Goal: Task Accomplishment & Management: Complete application form

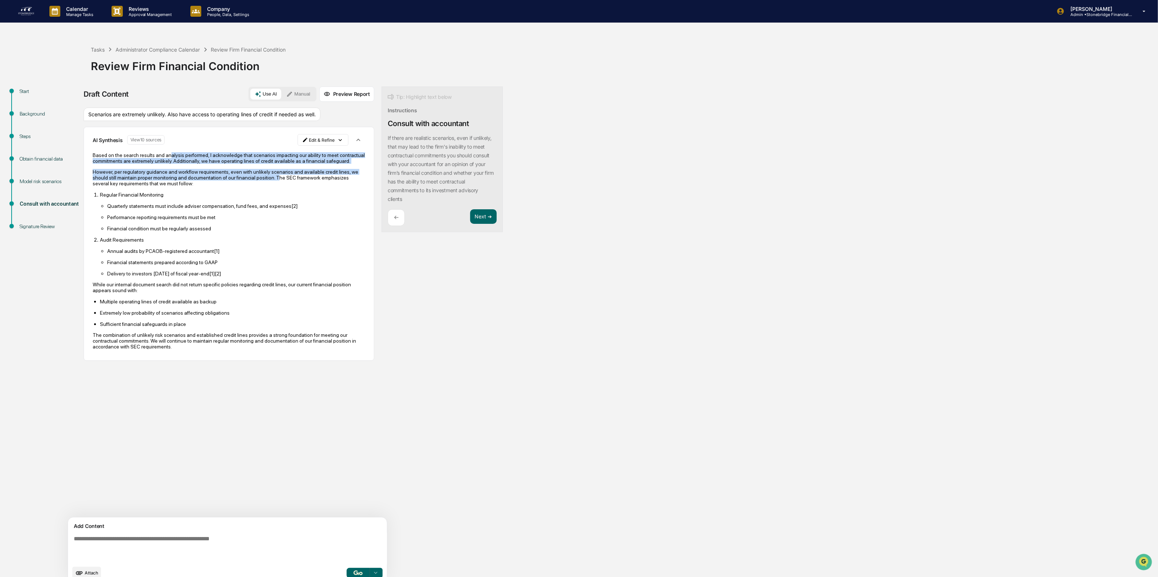
drag, startPoint x: 201, startPoint y: 157, endPoint x: 255, endPoint y: 182, distance: 59.0
click at [255, 182] on div "Based on the search results and analysis performed, I acknowledge that scenario…" at bounding box center [229, 250] width 272 height 197
click at [255, 182] on p "However, per regulatory guidance and workflow requirements, even with unlikely …" at bounding box center [229, 177] width 272 height 17
drag, startPoint x: 255, startPoint y: 183, endPoint x: 212, endPoint y: 161, distance: 49.1
click at [212, 161] on div "Based on the search results and analysis performed, I acknowledge that scenario…" at bounding box center [229, 250] width 272 height 197
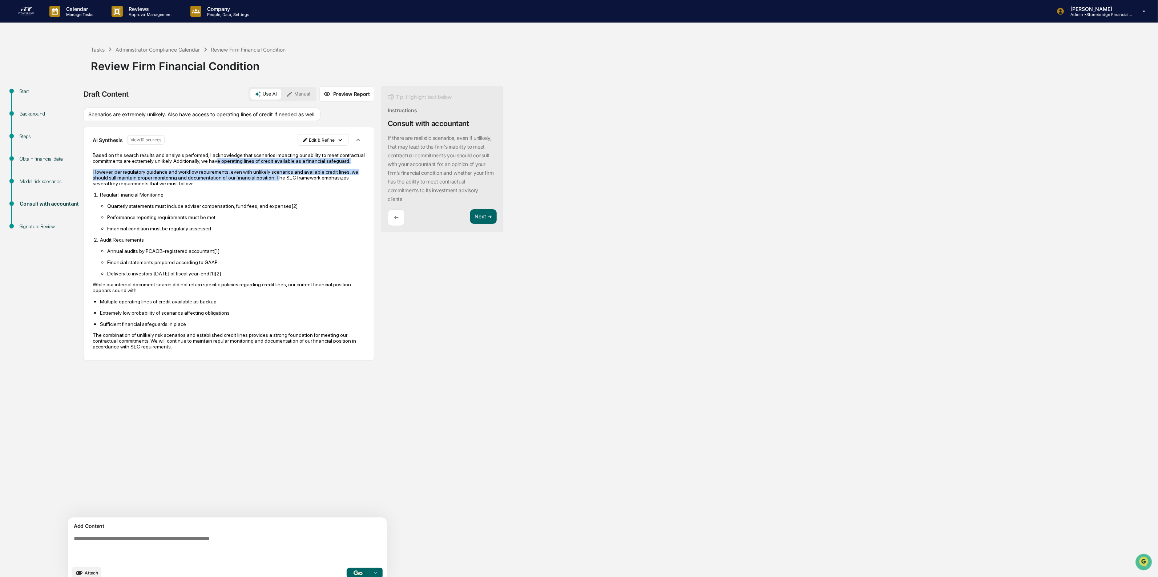
click at [212, 161] on p "Based on the search results and analysis performed, I acknowledge that scenario…" at bounding box center [229, 158] width 272 height 12
drag, startPoint x: 167, startPoint y: 157, endPoint x: 167, endPoint y: 188, distance: 31.6
click at [167, 188] on div "Based on the search results and analysis performed, I acknowledge that scenario…" at bounding box center [229, 250] width 272 height 197
click at [167, 186] on p "However, per regulatory guidance and workflow requirements, even with unlikely …" at bounding box center [229, 177] width 272 height 17
drag, startPoint x: 167, startPoint y: 188, endPoint x: 152, endPoint y: 157, distance: 34.4
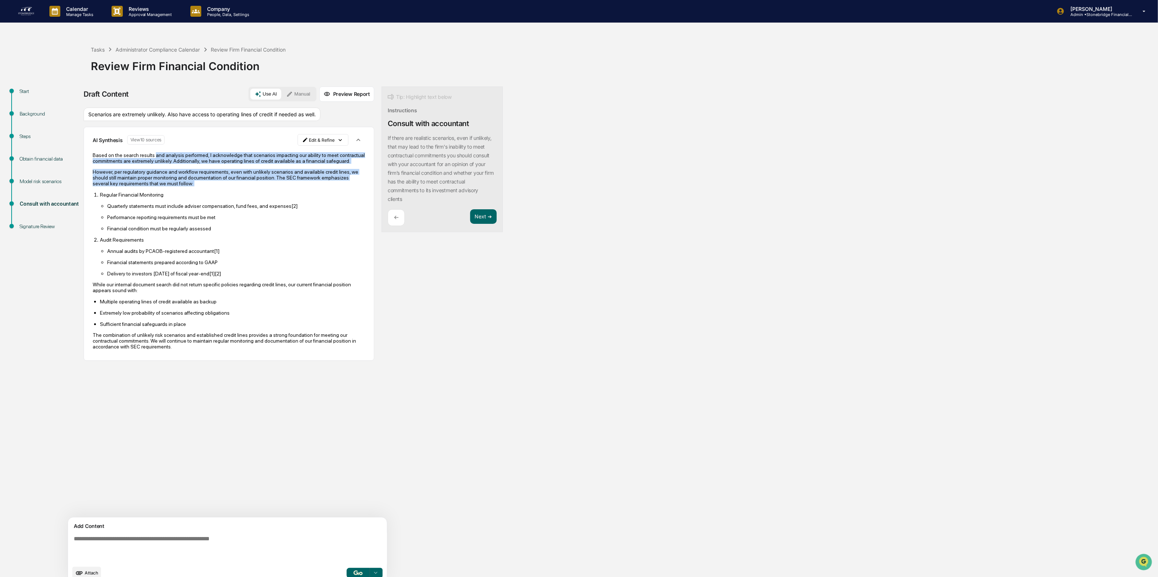
click at [152, 157] on div "Based on the search results and analysis performed, I acknowledge that scenario…" at bounding box center [229, 250] width 272 height 197
click at [152, 157] on p "Based on the search results and analysis performed, I acknowledge that scenario…" at bounding box center [229, 158] width 272 height 12
drag, startPoint x: 152, startPoint y: 157, endPoint x: 218, endPoint y: 186, distance: 71.9
click at [218, 186] on div "Based on the search results and analysis performed, I acknowledge that scenario…" at bounding box center [229, 250] width 272 height 197
click at [218, 186] on p "However, per regulatory guidance and workflow requirements, even with unlikely …" at bounding box center [229, 177] width 272 height 17
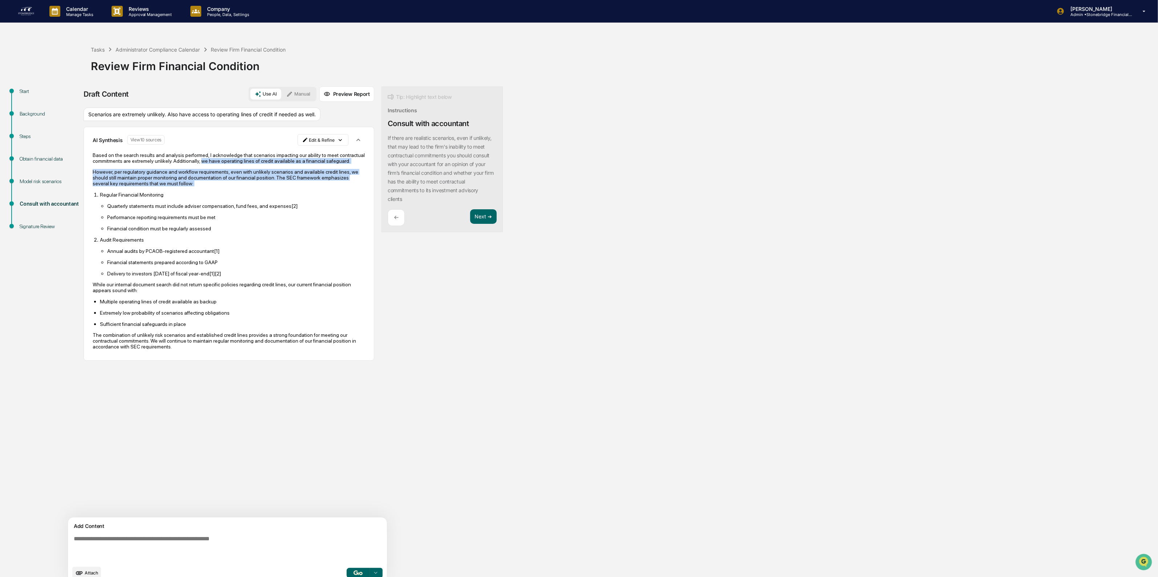
drag, startPoint x: 218, startPoint y: 186, endPoint x: 198, endPoint y: 162, distance: 30.9
click at [198, 162] on div "Based on the search results and analysis performed, I acknowledge that scenario…" at bounding box center [229, 250] width 272 height 197
click at [198, 162] on p "Based on the search results and analysis performed, I acknowledge that scenario…" at bounding box center [229, 158] width 272 height 12
drag, startPoint x: 154, startPoint y: 173, endPoint x: 178, endPoint y: 186, distance: 27.5
click at [178, 186] on p "However, per regulatory guidance and workflow requirements, even with unlikely …" at bounding box center [229, 177] width 272 height 17
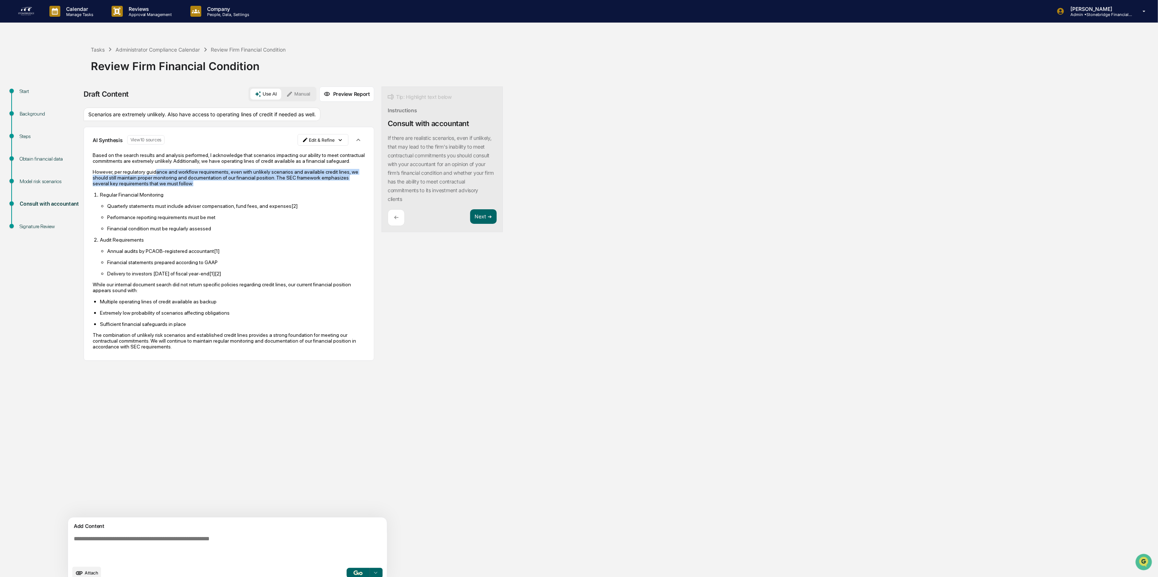
click at [178, 186] on p "However, per regulatory guidance and workflow requirements, even with unlikely …" at bounding box center [229, 177] width 272 height 17
drag, startPoint x: 180, startPoint y: 186, endPoint x: 163, endPoint y: 169, distance: 23.9
click at [163, 169] on div "Based on the search results and analysis performed, I acknowledge that scenario…" at bounding box center [229, 250] width 272 height 197
drag, startPoint x: 126, startPoint y: 164, endPoint x: 183, endPoint y: 186, distance: 61.3
click at [183, 186] on div "Based on the search results and analysis performed, I acknowledge that scenario…" at bounding box center [229, 250] width 272 height 197
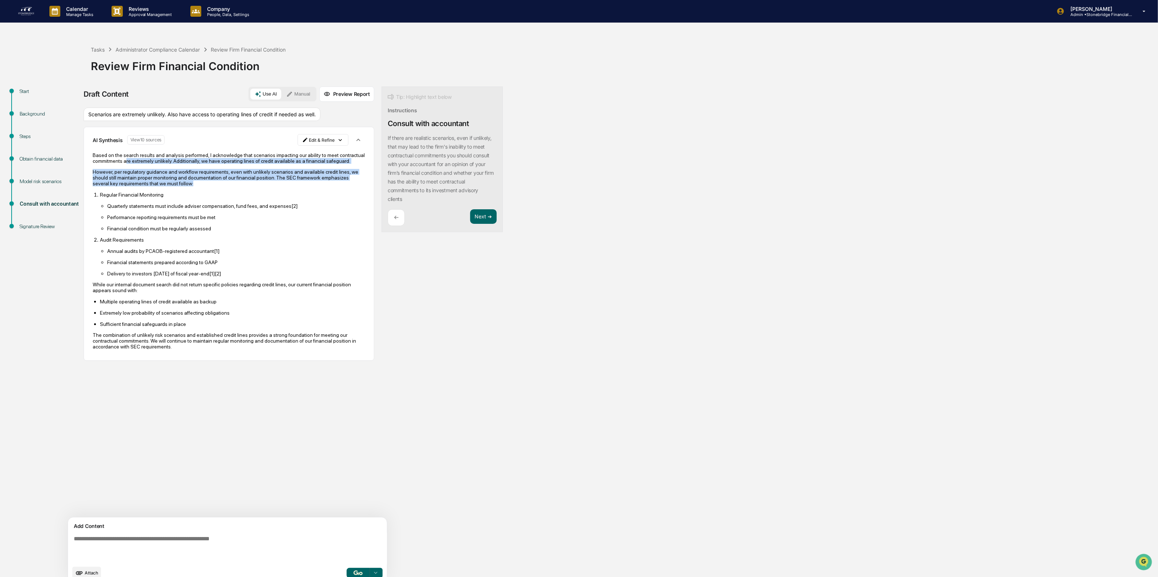
click at [183, 186] on p "However, per regulatory guidance and workflow requirements, even with unlikely …" at bounding box center [229, 177] width 272 height 17
drag, startPoint x: 183, startPoint y: 186, endPoint x: 174, endPoint y: 155, distance: 32.0
click at [175, 155] on div "Based on the search results and analysis performed, I acknowledge that scenario…" at bounding box center [229, 250] width 272 height 197
click at [174, 155] on p "Based on the search results and analysis performed, I acknowledge that scenario…" at bounding box center [229, 158] width 272 height 12
drag, startPoint x: 174, startPoint y: 155, endPoint x: 183, endPoint y: 195, distance: 40.4
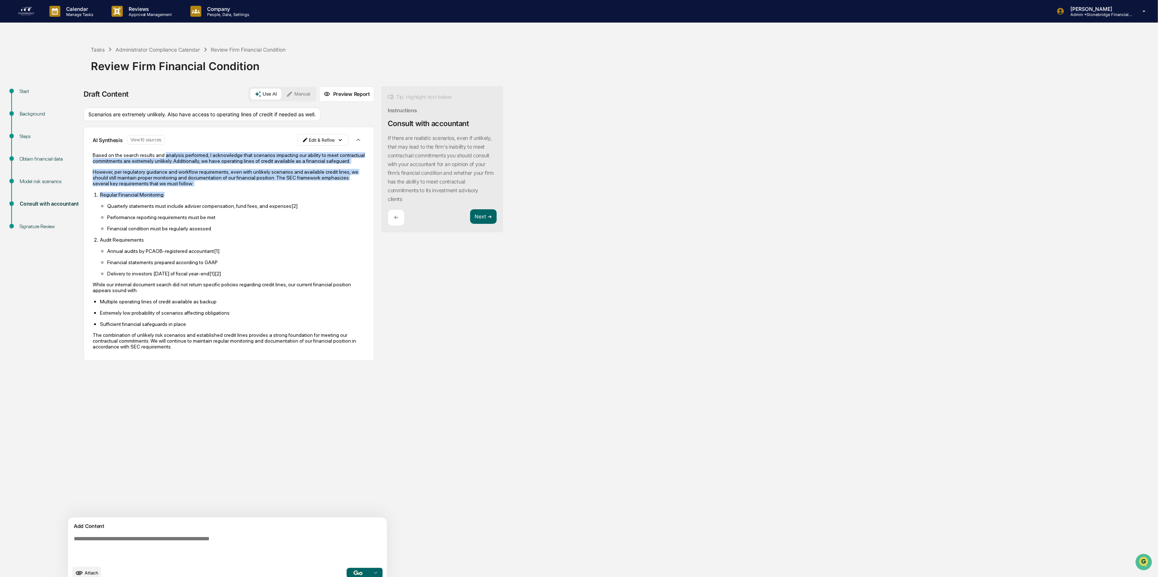
click at [183, 195] on div "Based on the search results and analysis performed, I acknowledge that scenario…" at bounding box center [229, 250] width 272 height 197
click at [183, 195] on p "Regular Financial Monitoring" at bounding box center [232, 195] width 265 height 6
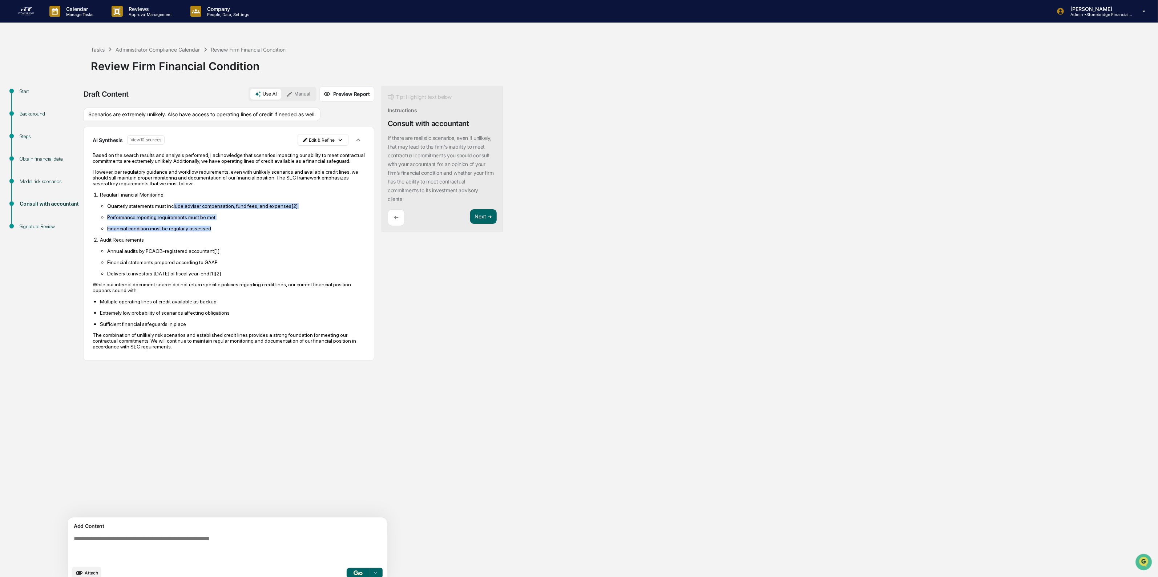
drag, startPoint x: 177, startPoint y: 211, endPoint x: 231, endPoint y: 235, distance: 58.7
click at [231, 231] on ul "Quarterly statements must include adviser compensation, fund fees, and expenses…" at bounding box center [232, 217] width 265 height 29
click at [231, 231] on p "Financial condition must be regularly assessed" at bounding box center [236, 229] width 258 height 6
drag, startPoint x: 231, startPoint y: 235, endPoint x: 162, endPoint y: 203, distance: 75.6
click at [162, 203] on li "Regular Financial Monitoring Quarterly statements must include adviser compensa…" at bounding box center [232, 211] width 265 height 40
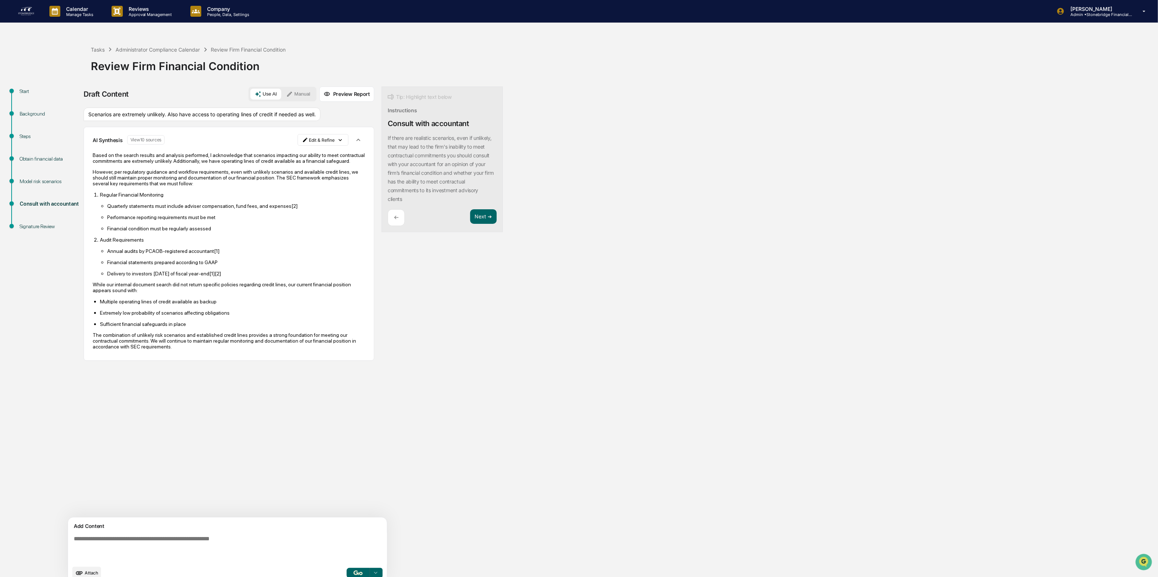
click at [162, 203] on li "Regular Financial Monitoring Quarterly statements must include adviser compensa…" at bounding box center [232, 211] width 265 height 40
drag, startPoint x: 148, startPoint y: 197, endPoint x: 203, endPoint y: 227, distance: 63.1
click at [203, 227] on li "Regular Financial Monitoring Quarterly statements must include adviser compensa…" at bounding box center [232, 211] width 265 height 40
click at [203, 227] on ul "Quarterly statements must include adviser compensation, fund fees, and expenses…" at bounding box center [232, 217] width 265 height 29
drag, startPoint x: 217, startPoint y: 233, endPoint x: 137, endPoint y: 197, distance: 87.6
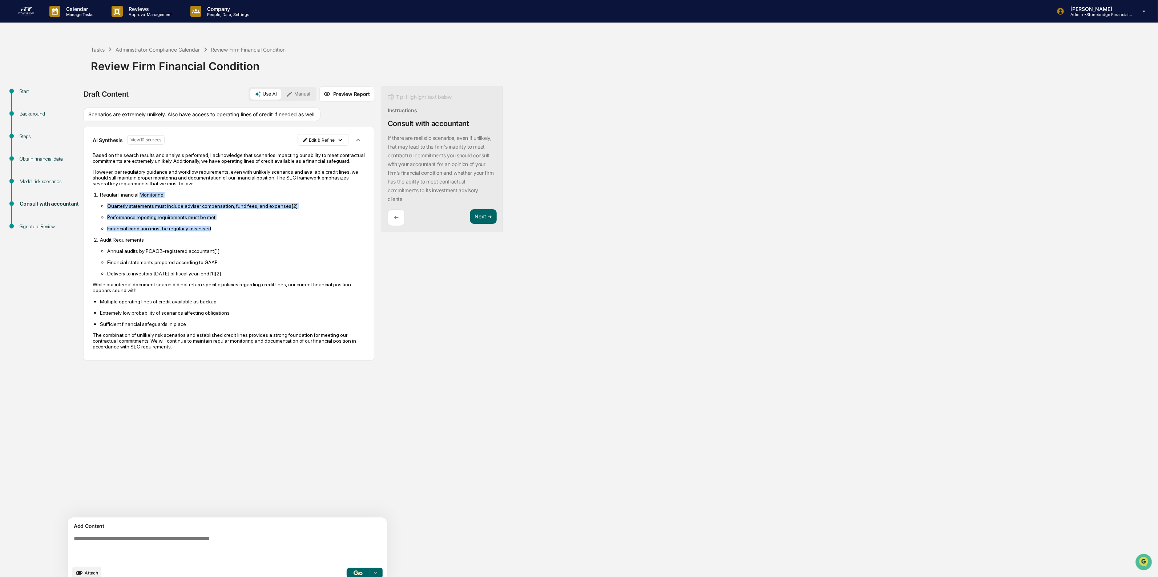
click at [137, 197] on li "Regular Financial Monitoring Quarterly statements must include adviser compensa…" at bounding box center [232, 211] width 265 height 40
click at [137, 197] on p "Regular Financial Monitoring" at bounding box center [232, 195] width 265 height 6
drag, startPoint x: 142, startPoint y: 207, endPoint x: 157, endPoint y: 226, distance: 23.3
click at [157, 226] on li "Regular Financial Monitoring Quarterly statements must include adviser compensa…" at bounding box center [232, 211] width 265 height 40
click at [157, 226] on ul "Quarterly statements must include adviser compensation, fund fees, and expenses…" at bounding box center [232, 217] width 265 height 29
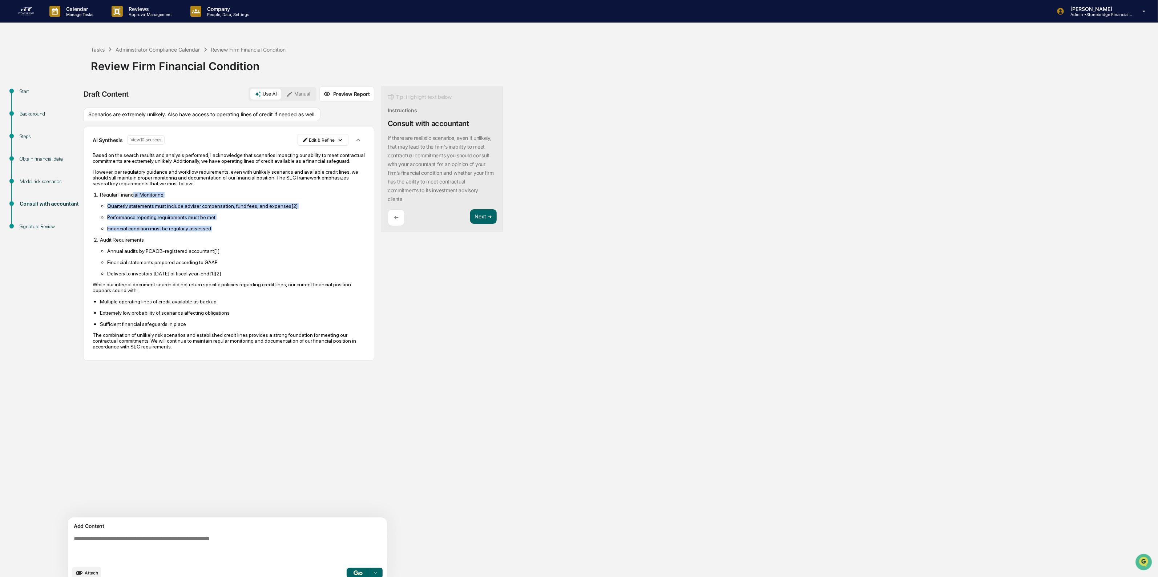
drag, startPoint x: 188, startPoint y: 239, endPoint x: 131, endPoint y: 195, distance: 72.0
click at [131, 195] on ol "Regular Financial Monitoring Quarterly statements must include adviser compensa…" at bounding box center [229, 233] width 272 height 85
click at [131, 195] on p "Regular Financial Monitoring" at bounding box center [232, 195] width 265 height 6
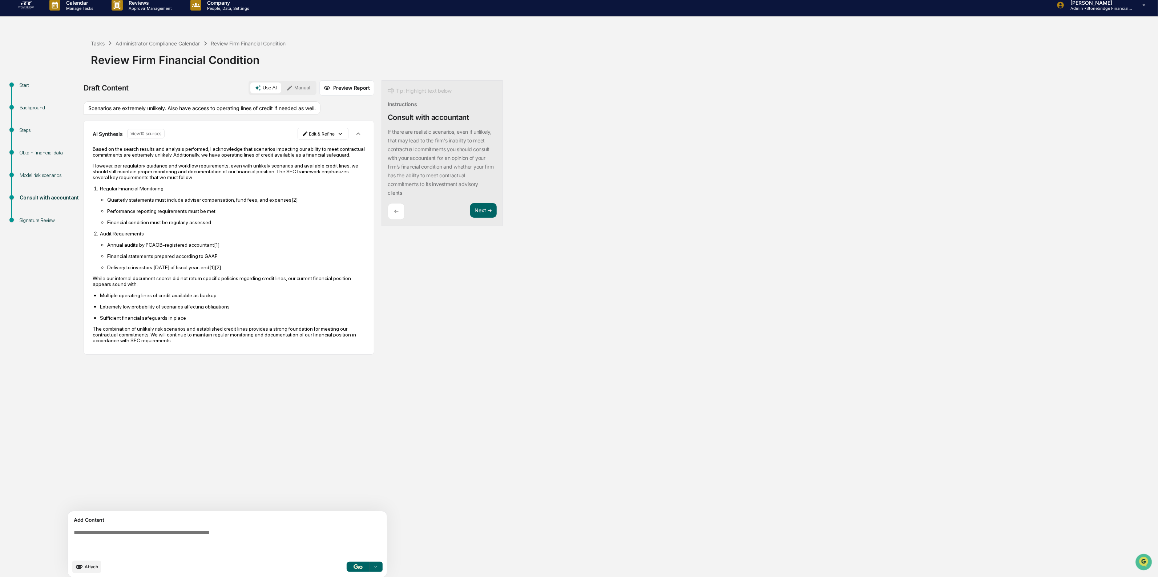
scroll to position [12, 0]
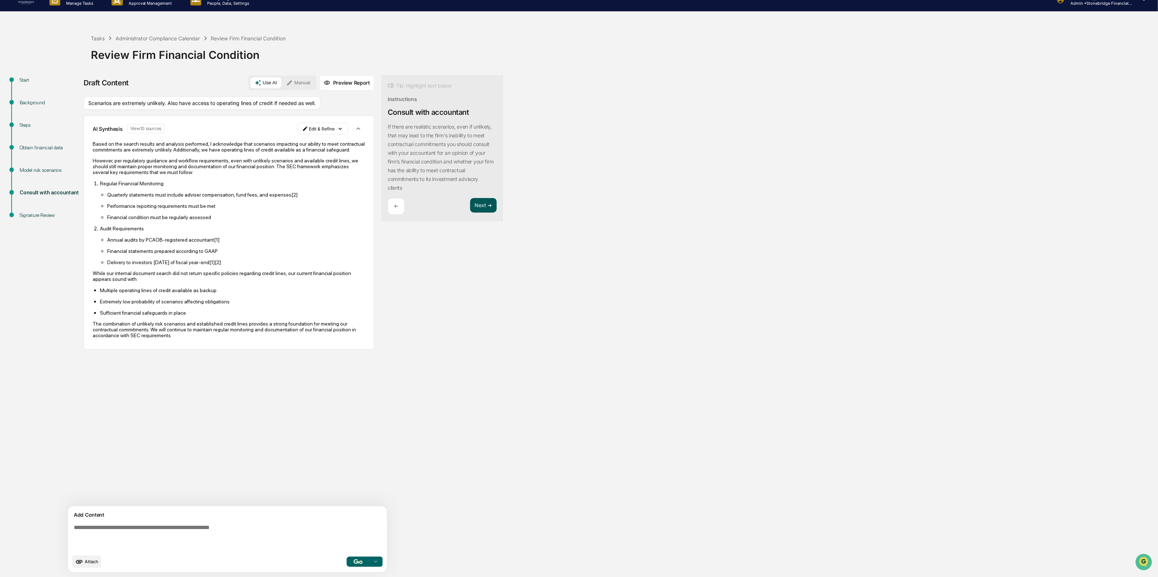
click at [484, 202] on button "Next ➔" at bounding box center [483, 205] width 27 height 15
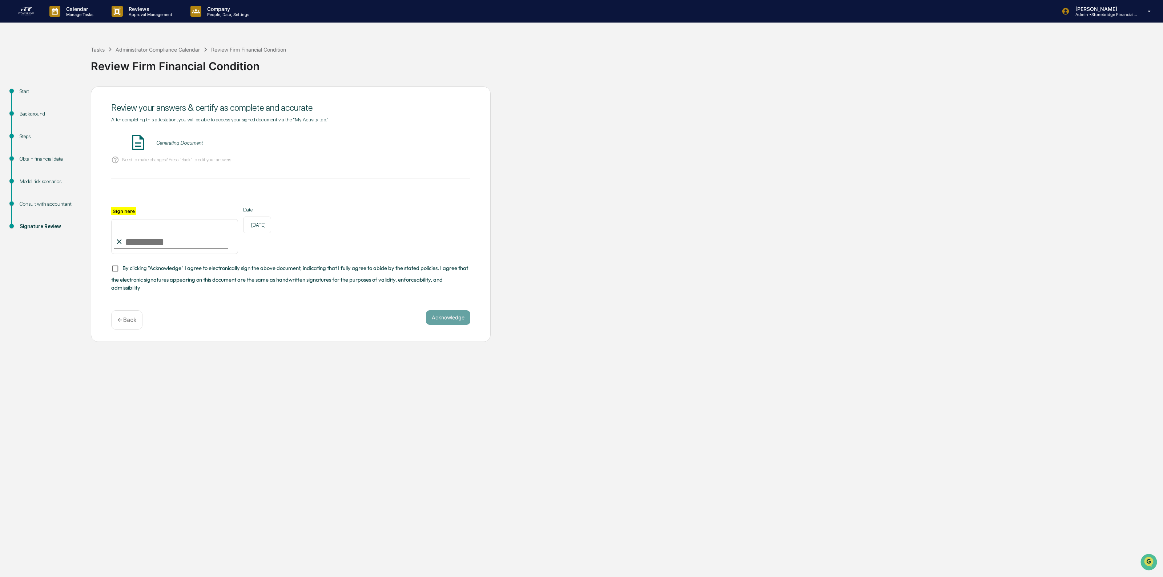
click at [175, 249] on input "Sign here" at bounding box center [174, 236] width 127 height 35
type input "**********"
click at [134, 282] on span "By clicking "Acknowledge" I agree to electronically sign the above document, in…" at bounding box center [289, 277] width 357 height 27
click at [432, 147] on button "VIEW" at bounding box center [428, 143] width 47 height 12
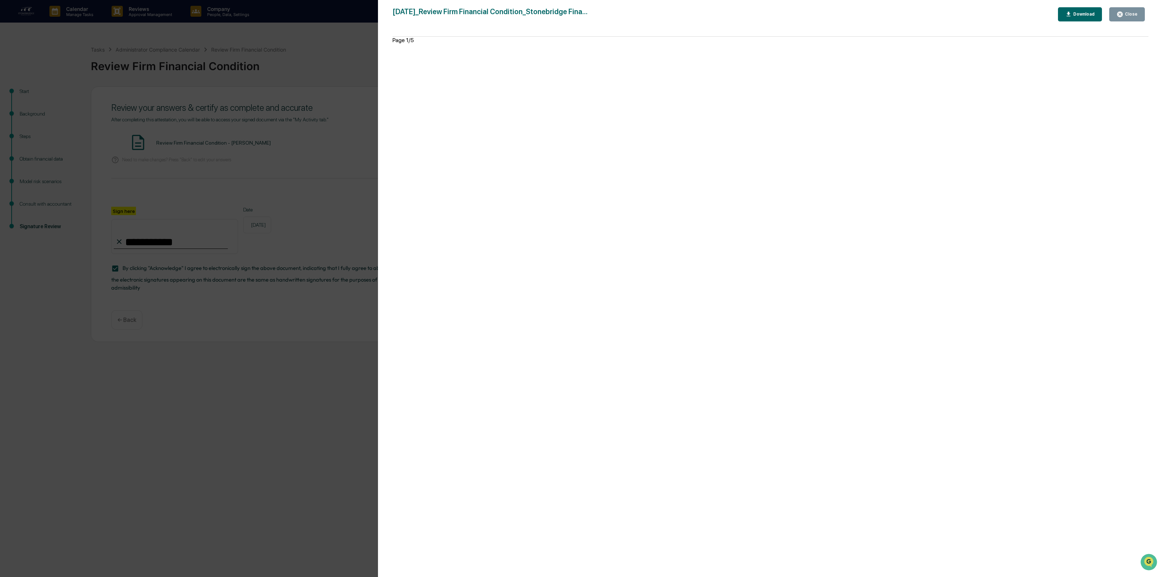
click at [1125, 15] on div "Close" at bounding box center [1130, 14] width 14 height 5
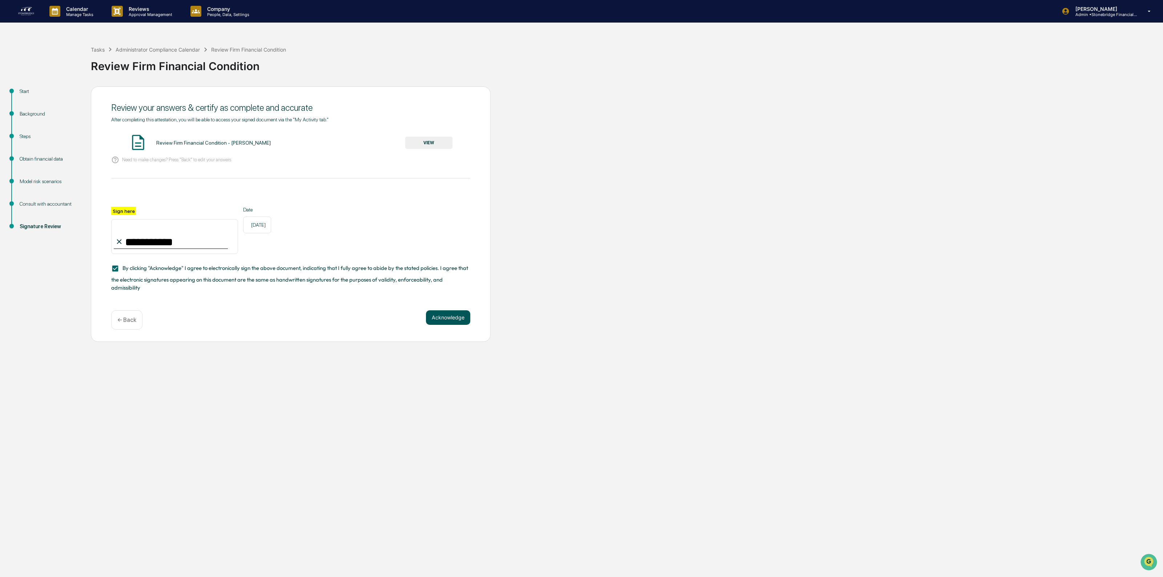
click at [439, 316] on button "Acknowledge" at bounding box center [448, 317] width 44 height 15
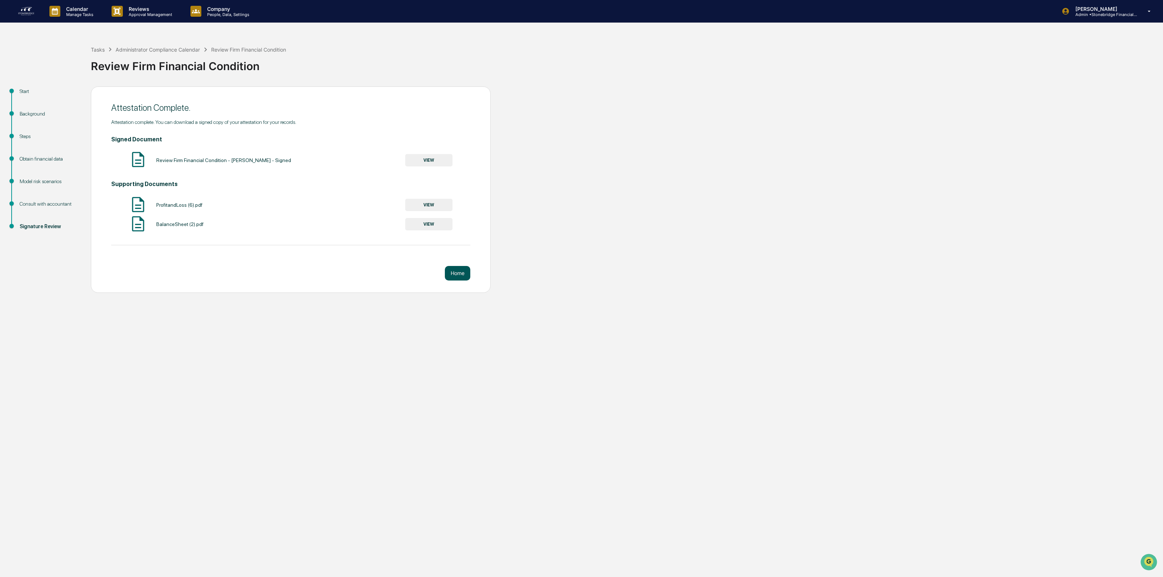
click at [464, 280] on button "Home" at bounding box center [457, 273] width 25 height 15
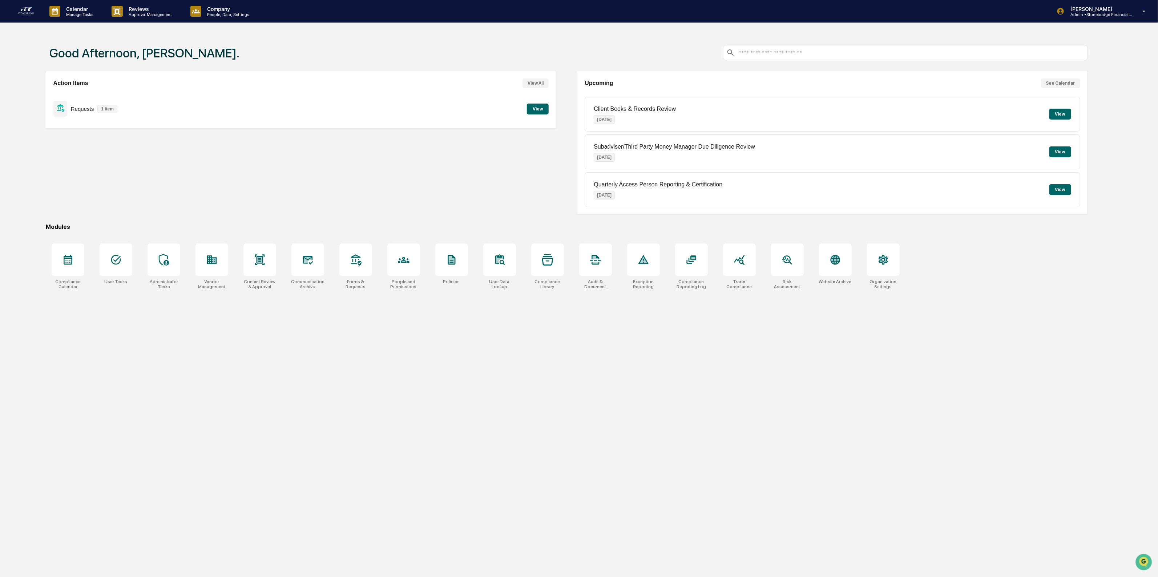
click at [539, 108] on button "View" at bounding box center [538, 109] width 22 height 11
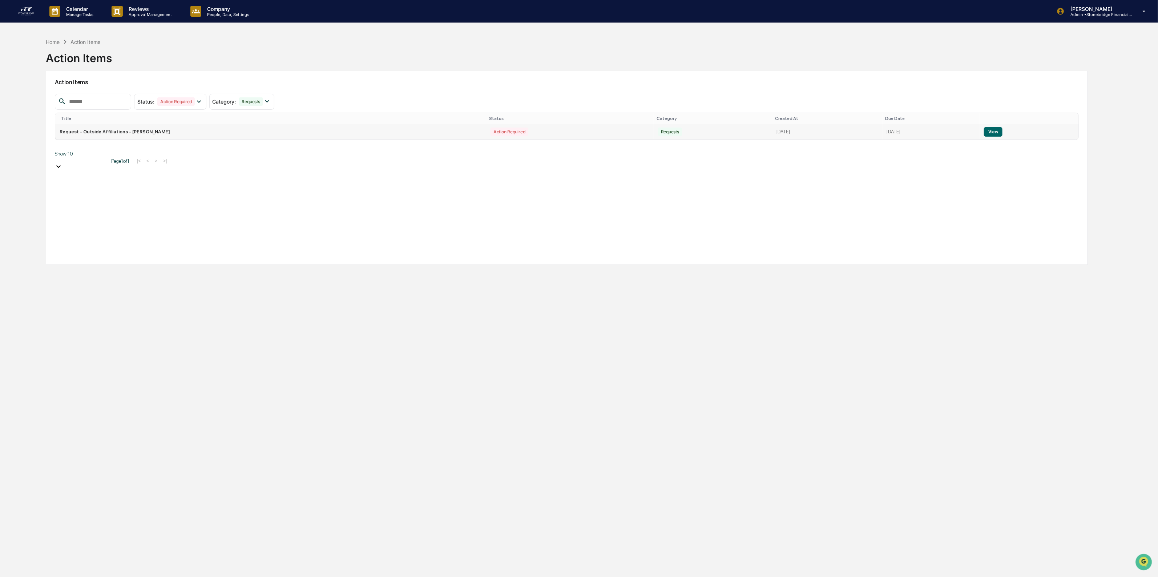
click at [200, 131] on td "Request - Outside Affiliations - Jeremy Rivers" at bounding box center [270, 131] width 431 height 15
click at [996, 133] on button "View" at bounding box center [993, 131] width 19 height 9
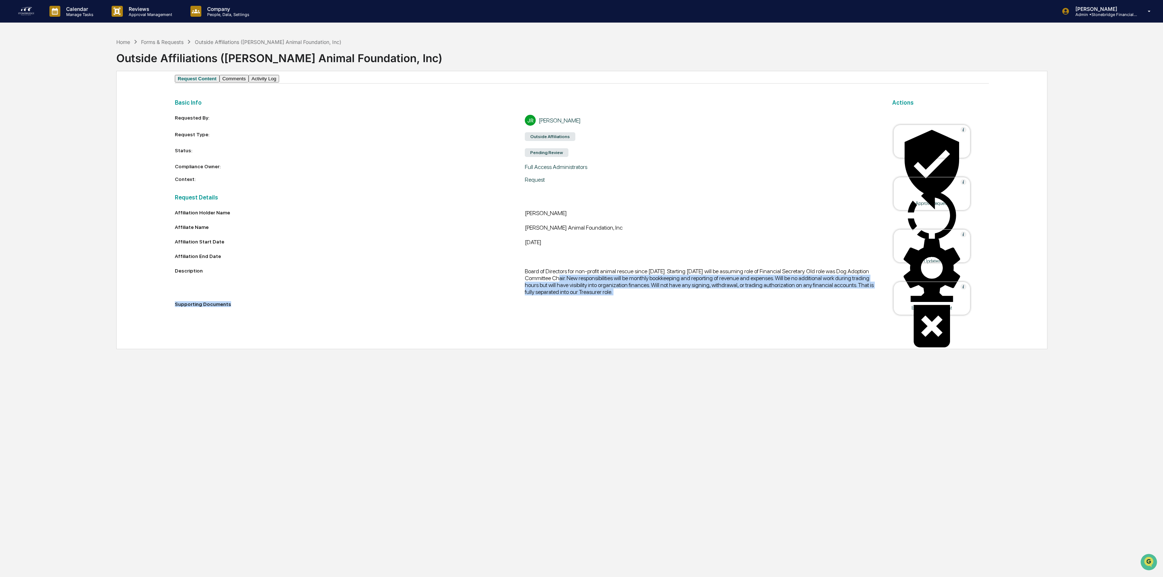
drag, startPoint x: 571, startPoint y: 288, endPoint x: 607, endPoint y: 312, distance: 43.0
click at [607, 310] on div "Affiliation Holder Name Jeremy Rivers Affiliate Name Helen O. Krause Animal Fou…" at bounding box center [525, 260] width 700 height 100
click at [607, 307] on div "Supporting Documents" at bounding box center [525, 304] width 700 height 6
drag, startPoint x: 671, startPoint y: 306, endPoint x: 671, endPoint y: 289, distance: 17.1
click at [671, 289] on div "Board of Directors for non-profit animal rescue since [DATE]. Starting [DATE] w…" at bounding box center [700, 282] width 350 height 28
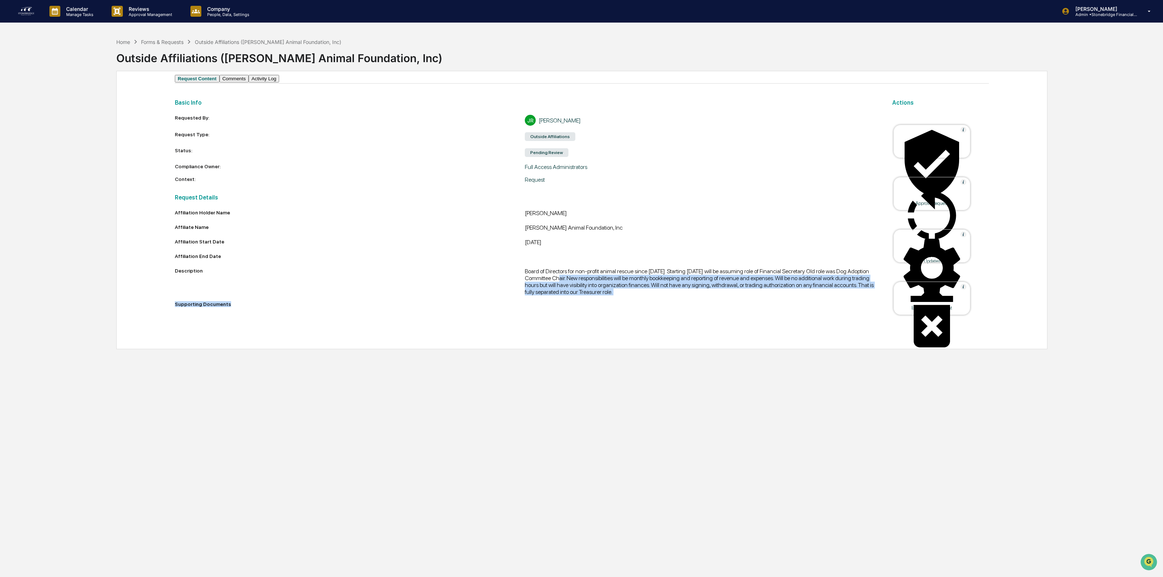
click at [671, 289] on div "Board of Directors for non-profit animal rescue since [DATE]. Starting [DATE] w…" at bounding box center [700, 282] width 350 height 28
drag, startPoint x: 624, startPoint y: 287, endPoint x: 638, endPoint y: 320, distance: 36.0
click at [638, 310] on div "Affiliation Holder Name Jeremy Rivers Affiliate Name Helen O. Krause Animal Fou…" at bounding box center [525, 260] width 700 height 100
click at [644, 295] on div "Board of Directors for non-profit animal rescue since [DATE]. Starting [DATE] w…" at bounding box center [700, 282] width 350 height 28
drag, startPoint x: 658, startPoint y: 303, endPoint x: 627, endPoint y: 272, distance: 43.2
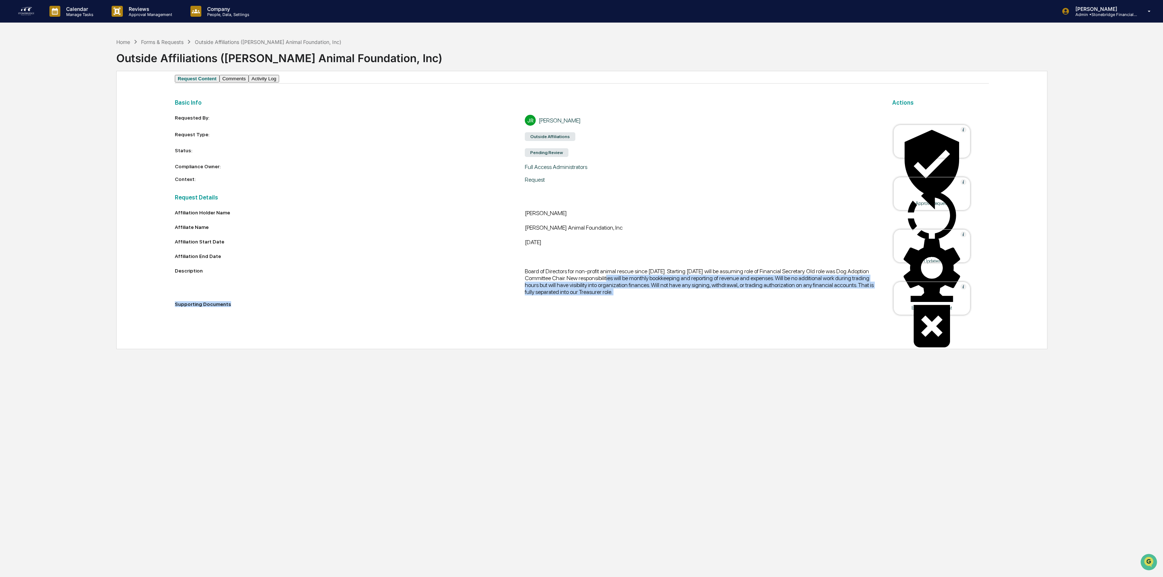
click at [627, 272] on div "Affiliation Holder Name Jeremy Rivers Affiliate Name Helen O. Krause Animal Fou…" at bounding box center [525, 260] width 700 height 100
click at [627, 262] on div at bounding box center [700, 257] width 350 height 9
drag, startPoint x: 590, startPoint y: 272, endPoint x: 740, endPoint y: 294, distance: 150.8
click at [740, 294] on div "Affiliation Holder Name Jeremy Rivers Affiliate Name Helen O. Krause Animal Fou…" at bounding box center [525, 260] width 700 height 100
click at [740, 294] on div "Board of Directors for non-profit animal rescue since [DATE]. Starting [DATE] w…" at bounding box center [700, 282] width 350 height 28
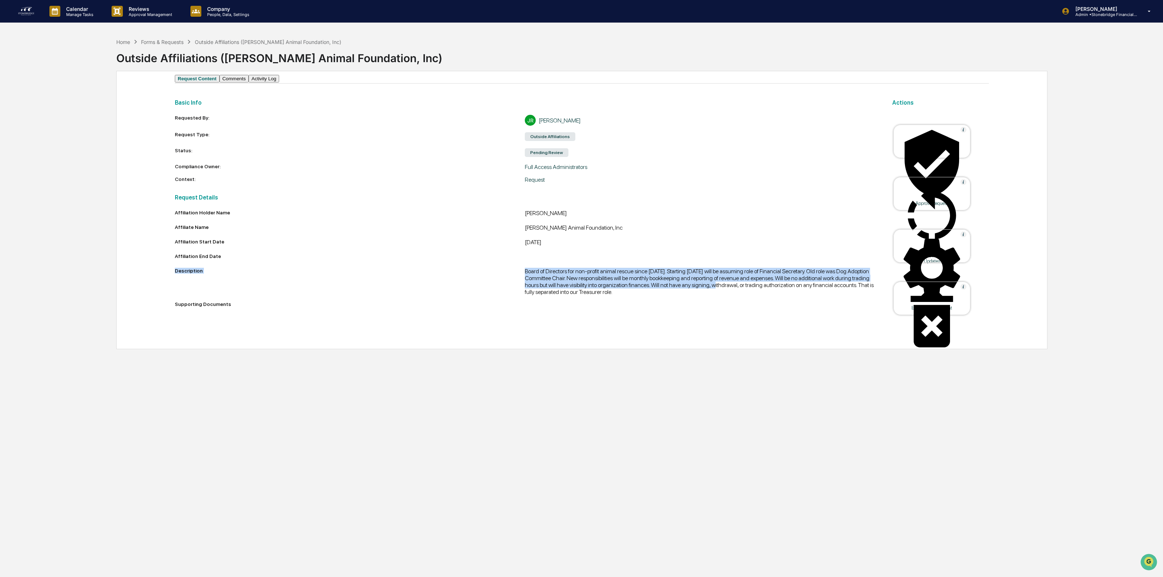
drag, startPoint x: 638, startPoint y: 273, endPoint x: 614, endPoint y: 270, distance: 23.8
click at [614, 270] on div "Affiliation Holder Name Jeremy Rivers Affiliate Name Helen O. Krause Animal Fou…" at bounding box center [525, 260] width 700 height 100
click at [614, 262] on div at bounding box center [700, 257] width 350 height 9
drag, startPoint x: 566, startPoint y: 274, endPoint x: 768, endPoint y: 306, distance: 205.3
click at [768, 306] on div "Affiliation Holder Name Jeremy Rivers Affiliate Name Helen O. Krause Animal Fou…" at bounding box center [525, 260] width 700 height 100
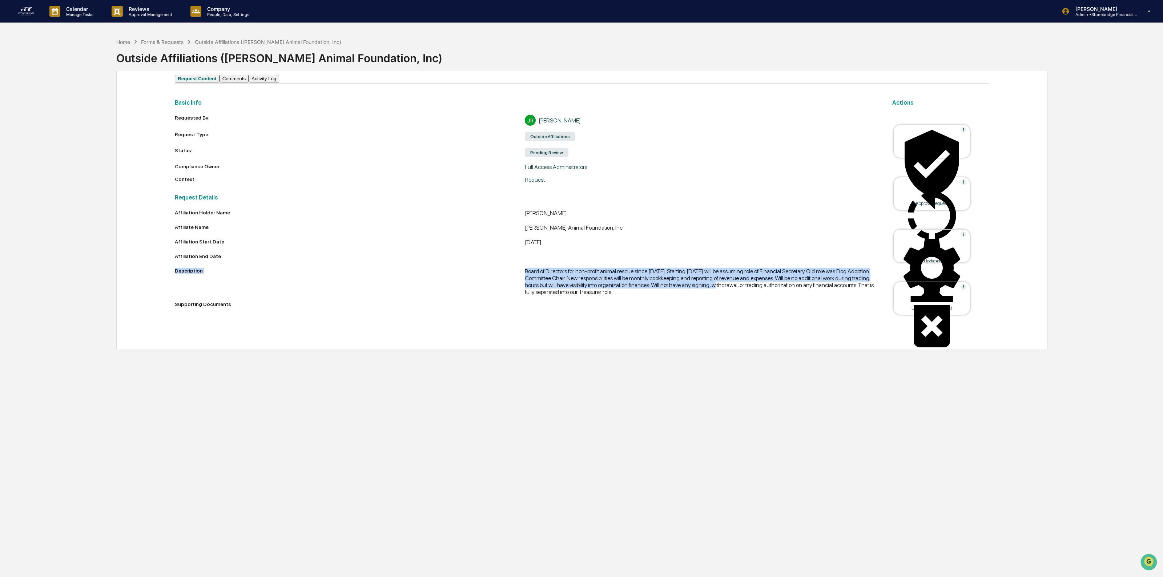
click at [768, 307] on div "Affiliation Holder Name Jeremy Rivers Affiliate Name Helen O. Krause Animal Fou…" at bounding box center [525, 260] width 700 height 100
drag, startPoint x: 650, startPoint y: 284, endPoint x: 644, endPoint y: 283, distance: 6.6
click at [644, 283] on div "Affiliation Holder Name Jeremy Rivers Affiliate Name Helen O. Krause Animal Fou…" at bounding box center [525, 260] width 700 height 100
click at [644, 283] on div "Board of Directors for non-profit animal rescue since [DATE]. Starting [DATE] w…" at bounding box center [700, 282] width 350 height 28
drag, startPoint x: 578, startPoint y: 271, endPoint x: 719, endPoint y: 294, distance: 142.2
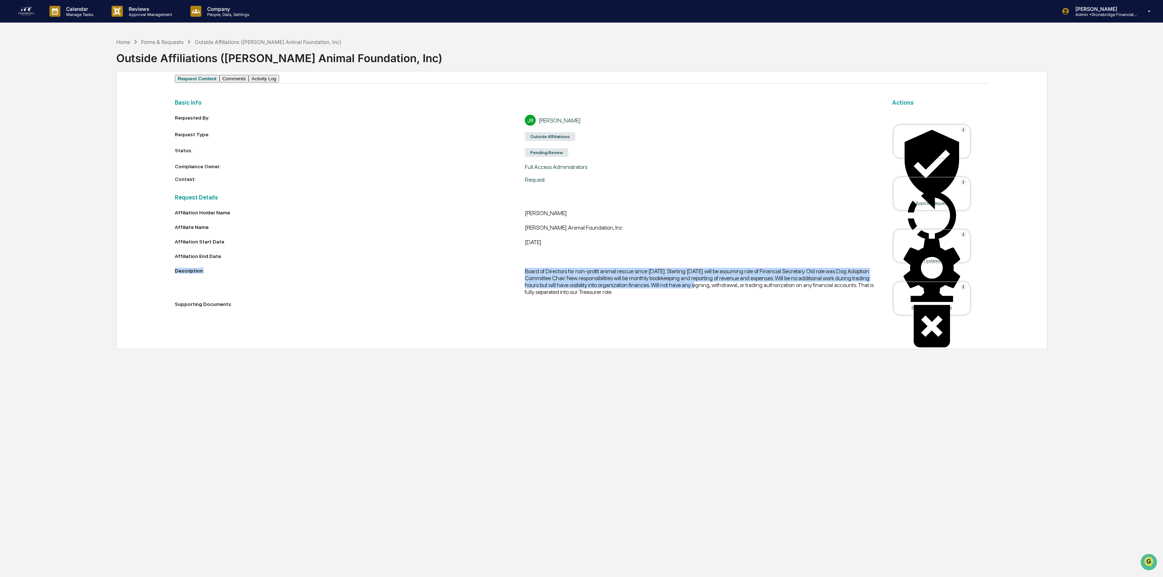
click at [719, 294] on div "Affiliation Holder Name Jeremy Rivers Affiliate Name Helen O. Krause Animal Fou…" at bounding box center [525, 260] width 700 height 100
click at [719, 294] on div "Board of Directors for non-profit animal rescue since [DATE]. Starting [DATE] w…" at bounding box center [700, 282] width 350 height 28
click at [680, 276] on div "Affiliation Holder Name Jeremy Rivers Affiliate Name Helen O. Krause Animal Fou…" at bounding box center [525, 260] width 700 height 100
drag, startPoint x: 647, startPoint y: 274, endPoint x: 679, endPoint y: 300, distance: 40.3
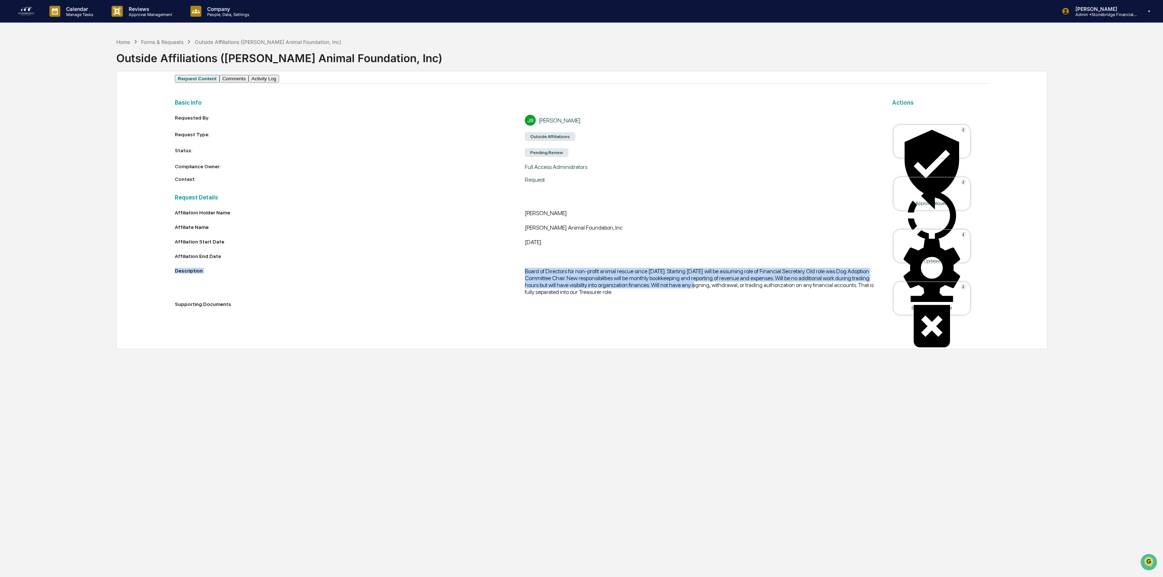
click at [679, 300] on div "Affiliation Holder Name Jeremy Rivers Affiliate Name Helen O. Krause Animal Fou…" at bounding box center [525, 260] width 700 height 100
click at [679, 295] on div "Board of Directors for non-profit animal rescue since [DATE]. Starting [DATE] w…" at bounding box center [700, 282] width 350 height 28
click at [934, 152] on div at bounding box center [931, 164] width 73 height 74
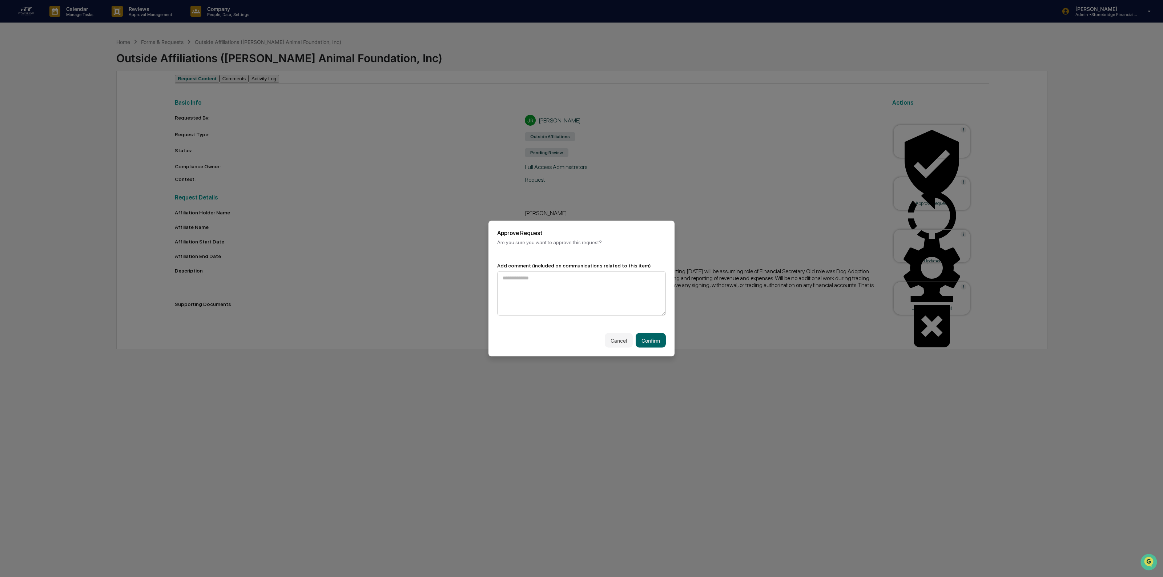
drag, startPoint x: 642, startPoint y: 340, endPoint x: 637, endPoint y: 299, distance: 41.1
click at [637, 299] on div "Approve Request Are you sure you want to approve this request? Add comment (inc…" at bounding box center [581, 289] width 186 height 136
click at [637, 299] on textarea at bounding box center [581, 293] width 169 height 44
click at [501, 279] on textarea "**********" at bounding box center [579, 293] width 164 height 45
type textarea "**********"
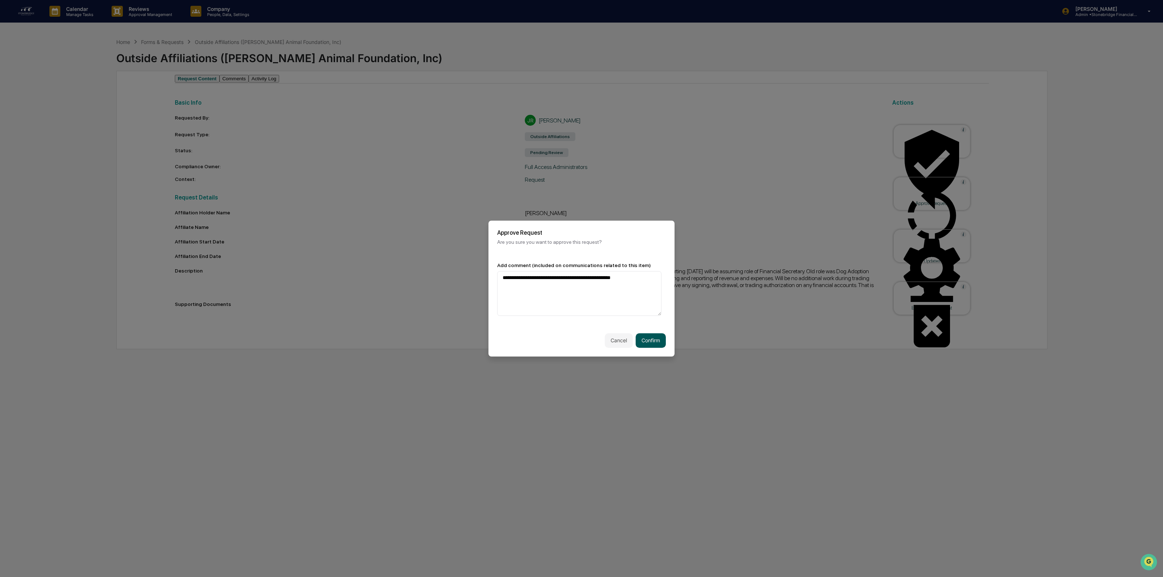
click at [648, 343] on button "Confirm" at bounding box center [650, 340] width 30 height 15
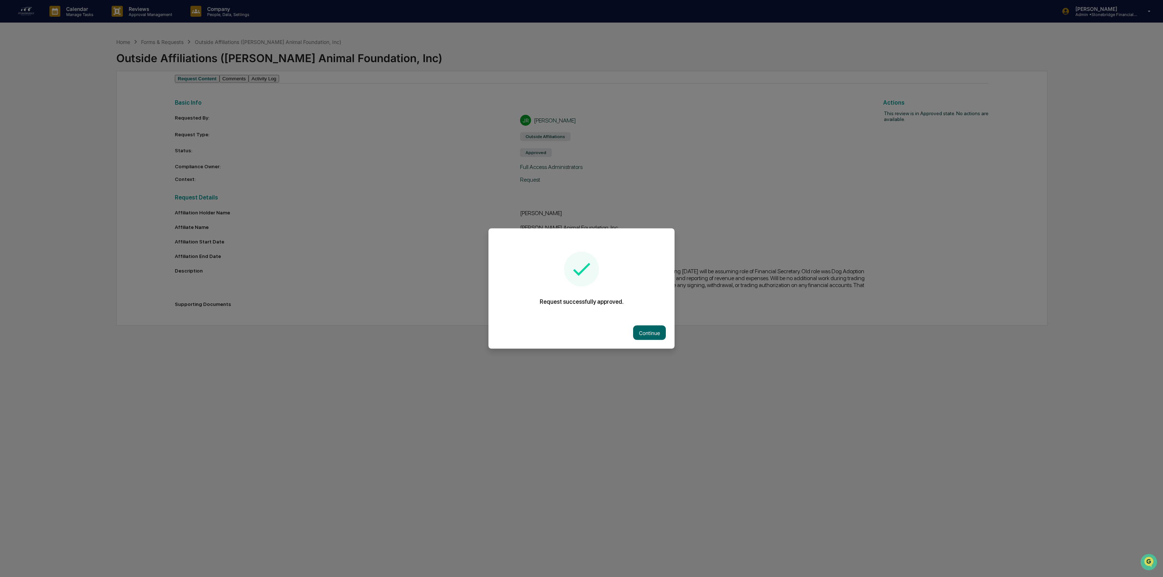
click at [649, 322] on div "Continue" at bounding box center [581, 333] width 186 height 32
click at [649, 326] on button "Continue" at bounding box center [649, 333] width 33 height 15
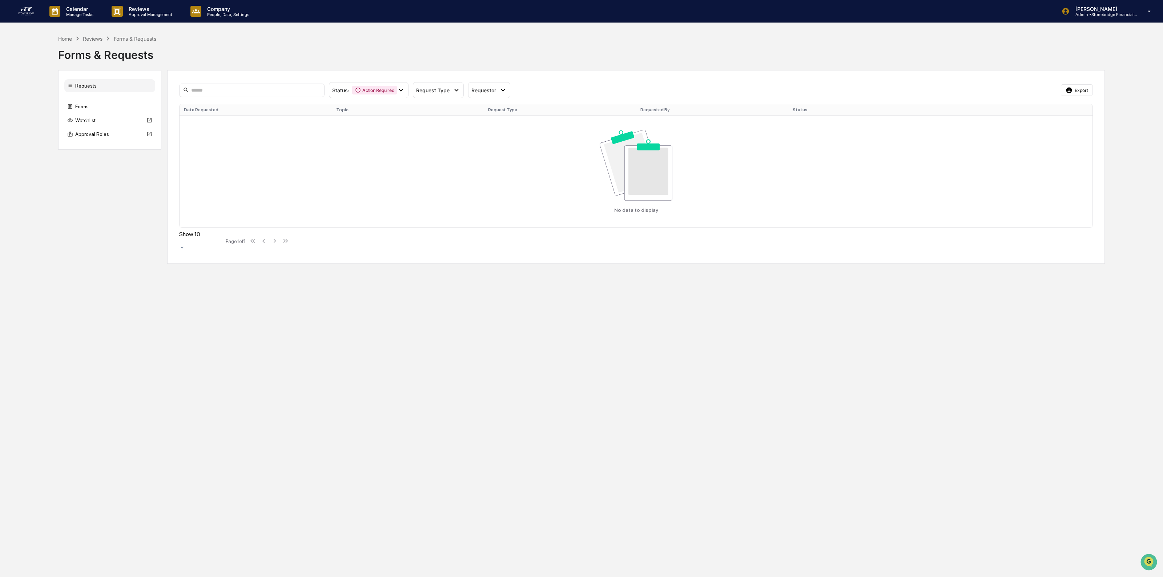
click at [26, 10] on img at bounding box center [25, 11] width 17 height 12
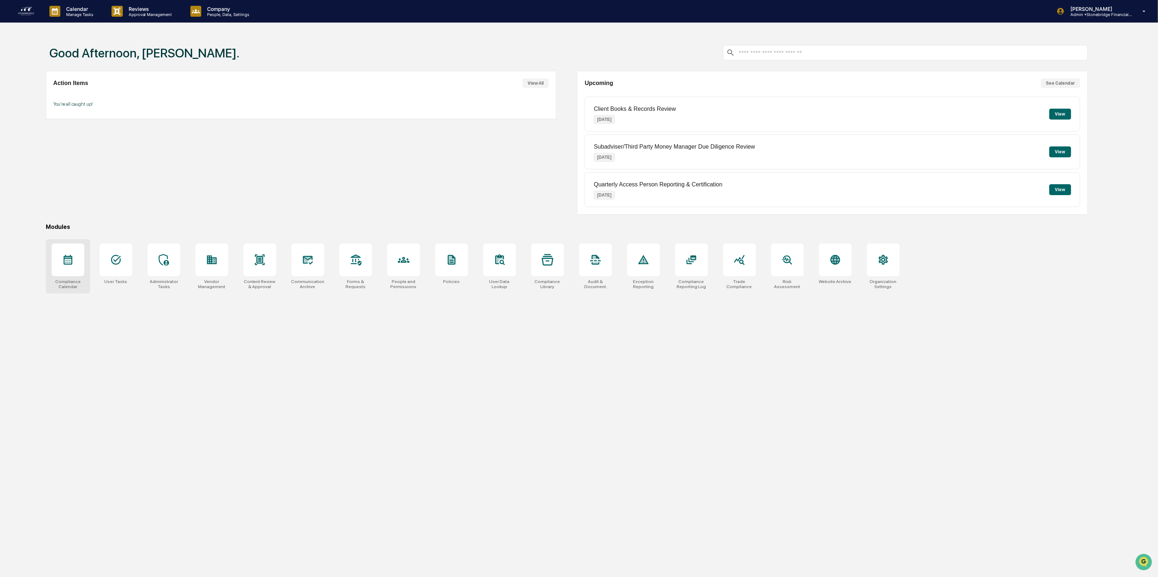
click at [79, 256] on div at bounding box center [68, 259] width 33 height 33
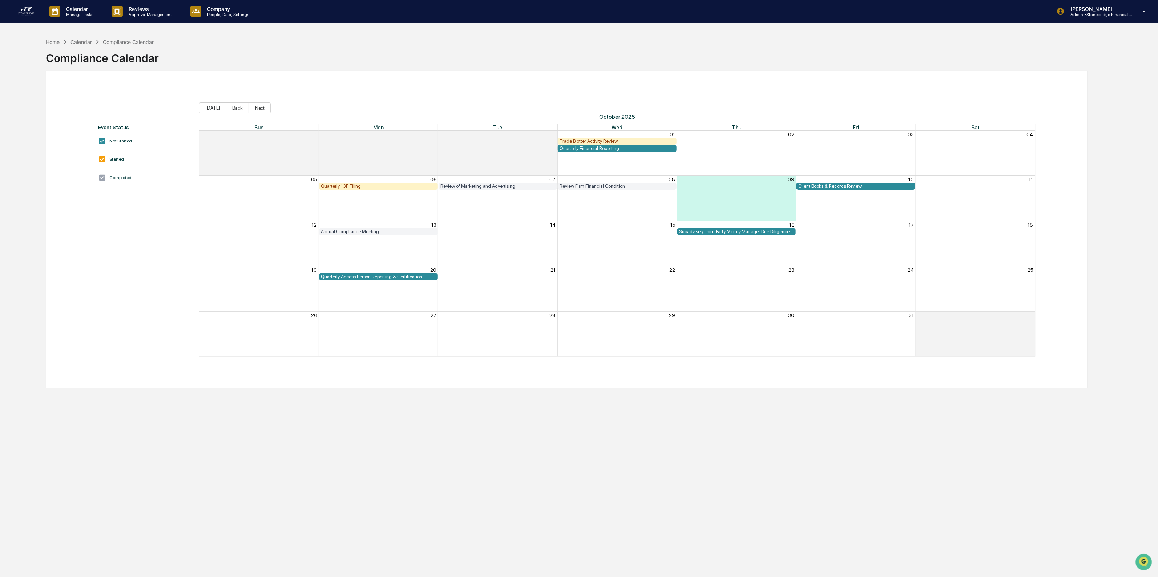
click at [587, 139] on div "Trade Blotter Activity Review" at bounding box center [616, 140] width 115 height 5
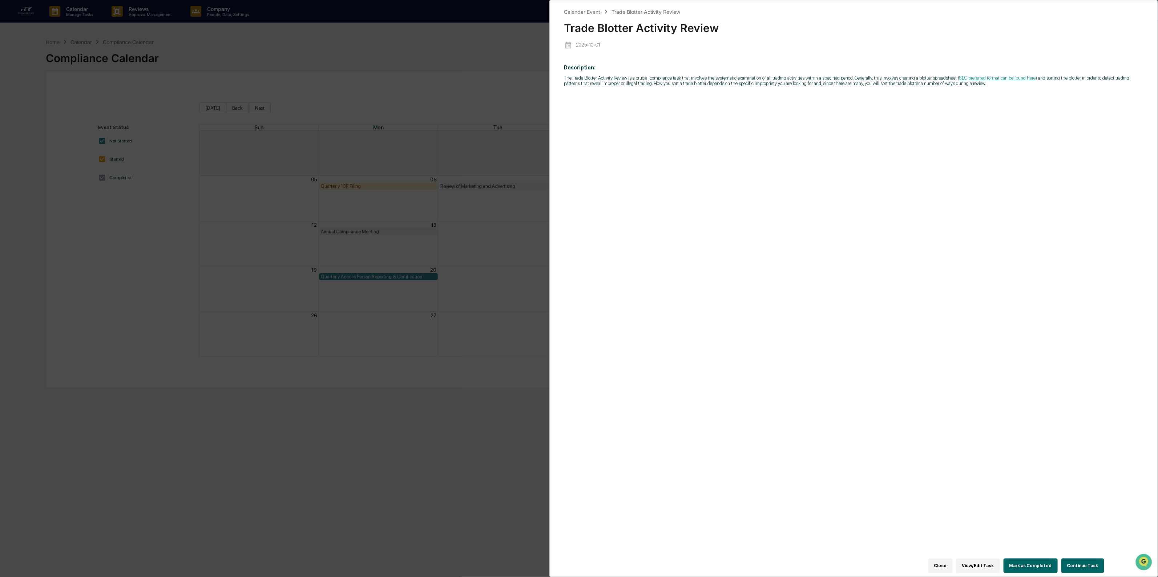
click at [416, 118] on div "Calendar Event Trade Blotter Activity Review Trade Blotter Activity Review 2025…" at bounding box center [579, 288] width 1158 height 577
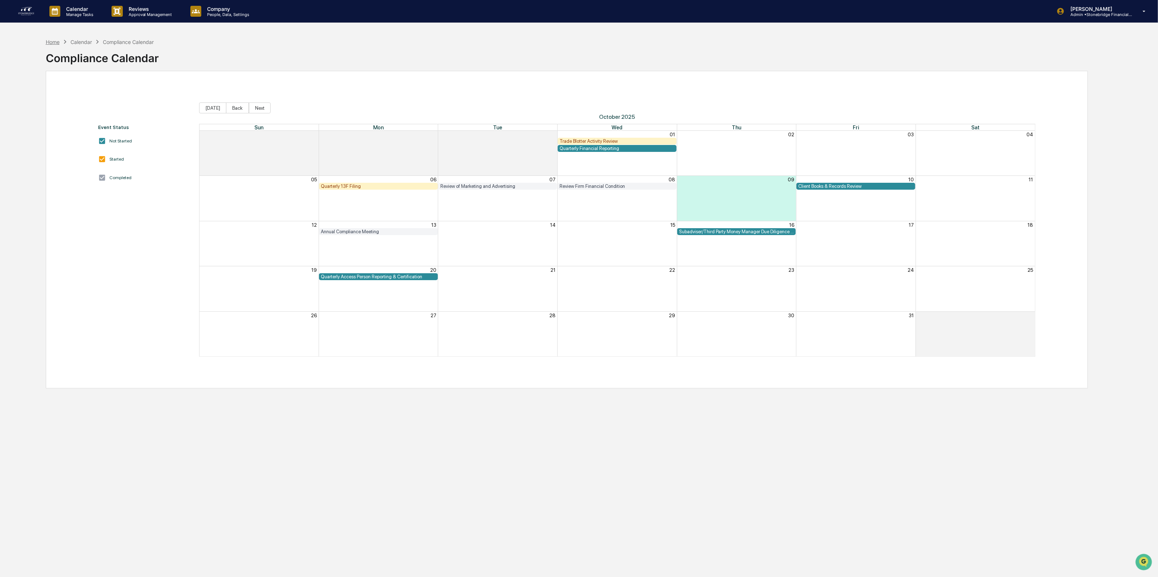
click at [47, 43] on div "Home" at bounding box center [53, 42] width 14 height 6
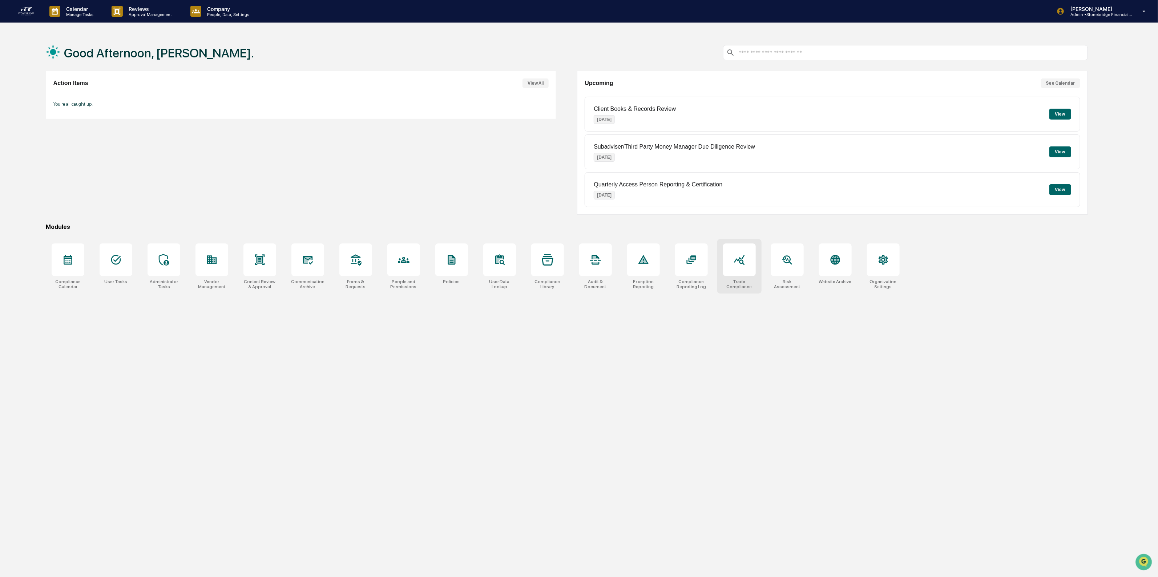
click at [746, 263] on div at bounding box center [739, 259] width 33 height 33
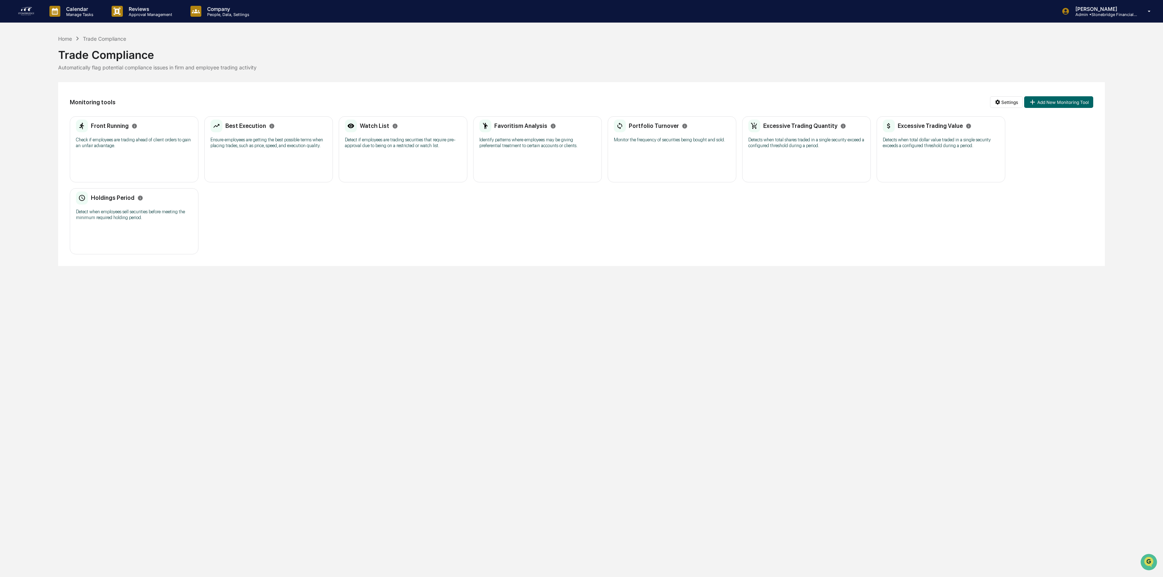
click at [536, 135] on div "Favoritism Analysis Identify patterns where employees may be giving preferentia…" at bounding box center [537, 137] width 116 height 34
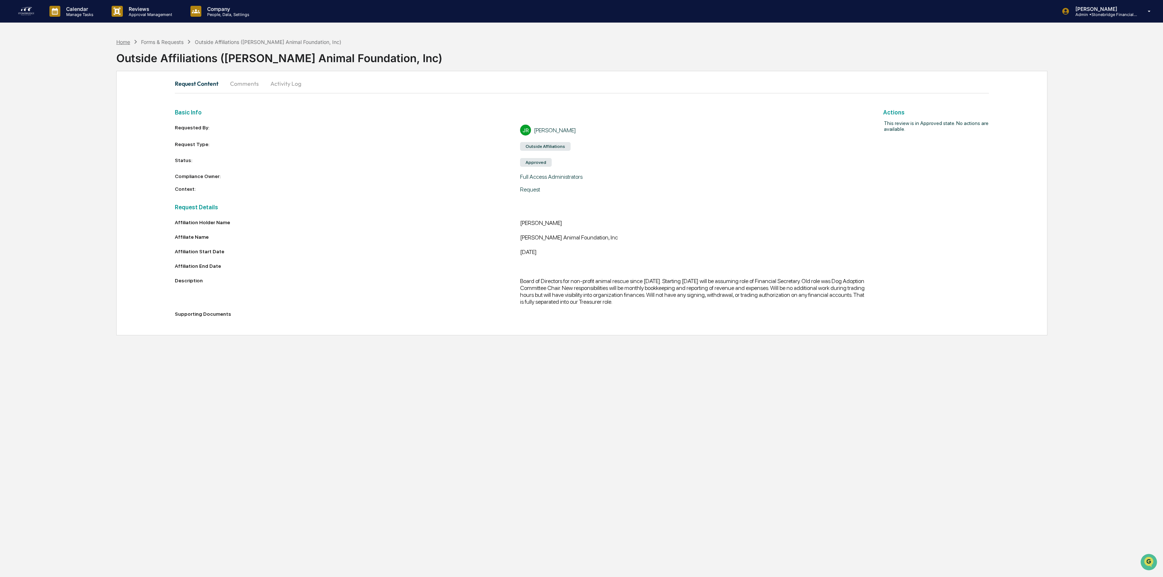
click at [125, 43] on div "Home" at bounding box center [123, 42] width 14 height 6
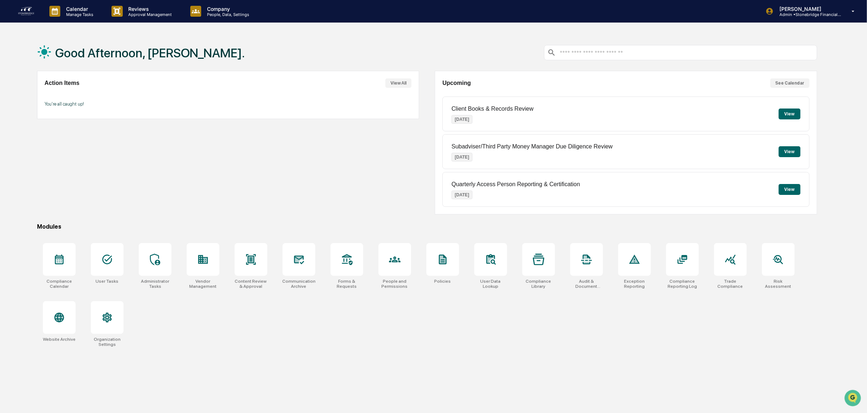
click at [423, 82] on div "Action Items View All You're all caught up! Upcoming See Calendar Client Books …" at bounding box center [427, 143] width 780 height 144
